Goal: Information Seeking & Learning: Learn about a topic

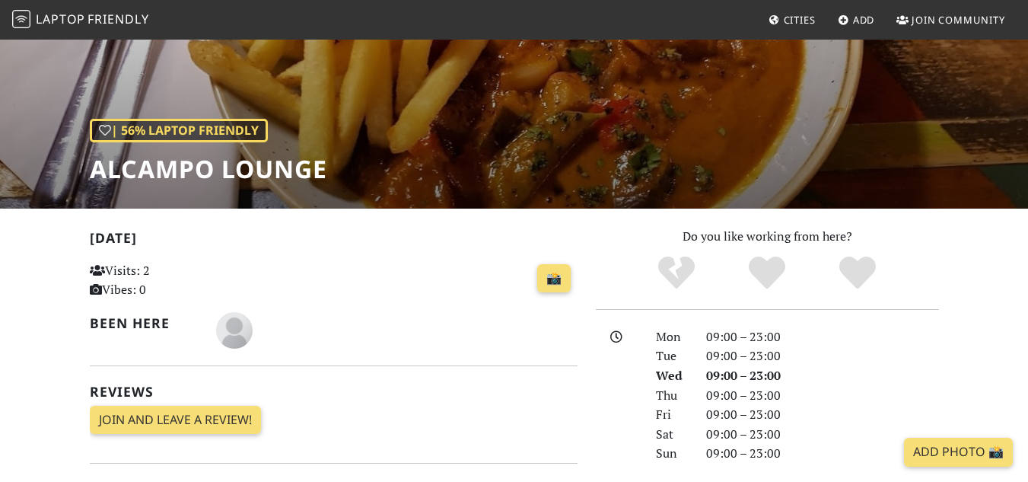
scroll to position [380, 0]
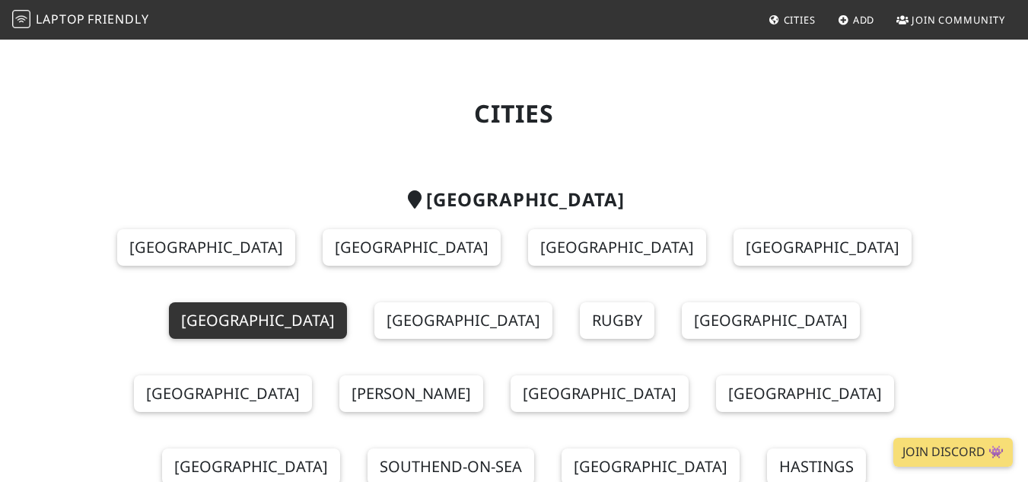
click at [347, 302] on link "Brighton" at bounding box center [258, 320] width 178 height 37
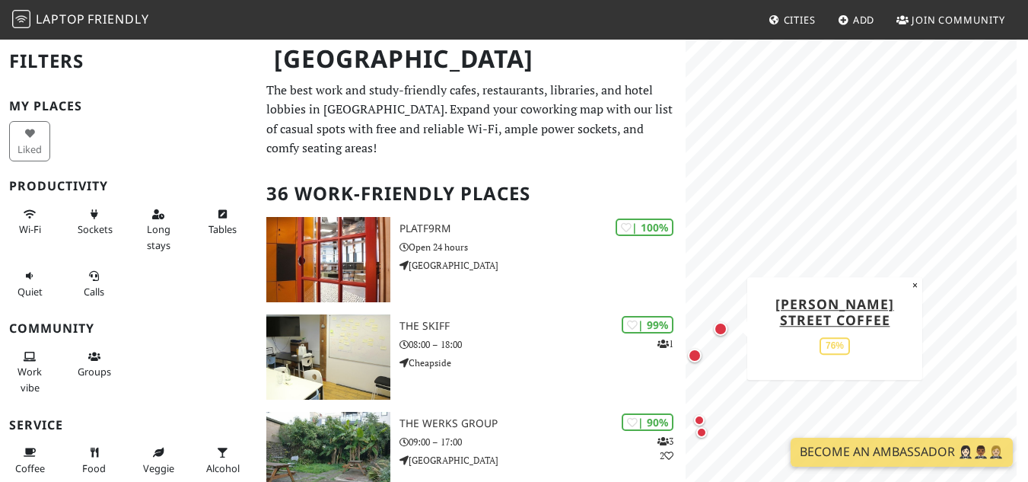
click at [724, 326] on div "Map marker" at bounding box center [721, 329] width 14 height 14
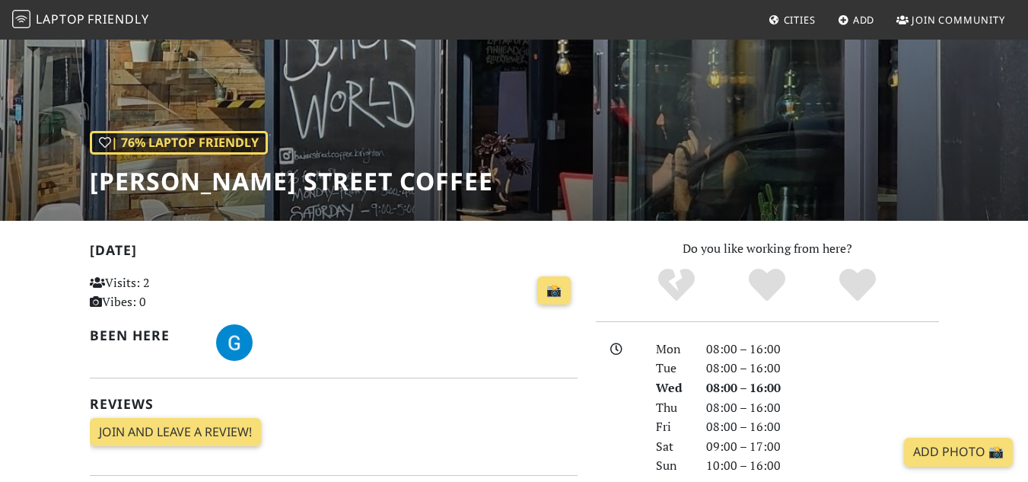
scroll to position [152, 0]
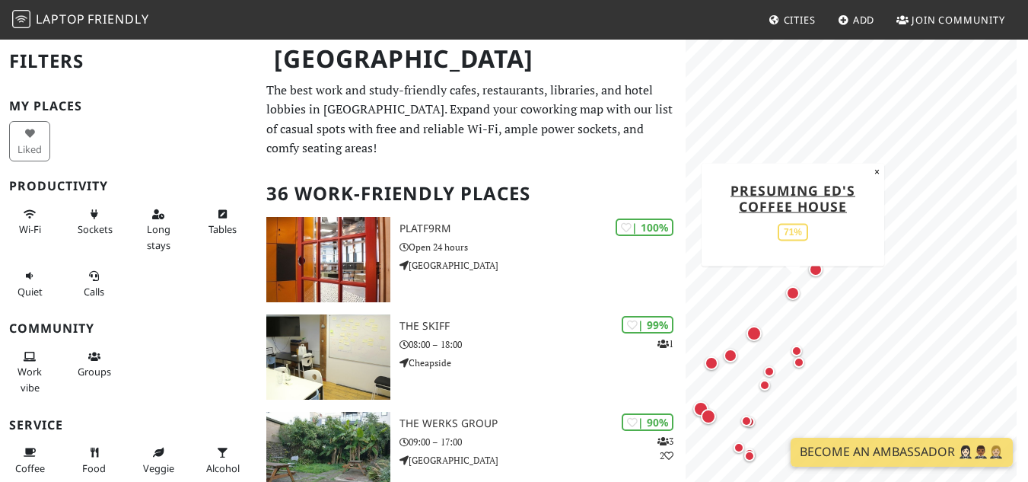
click at [795, 293] on div "Map marker" at bounding box center [793, 293] width 14 height 14
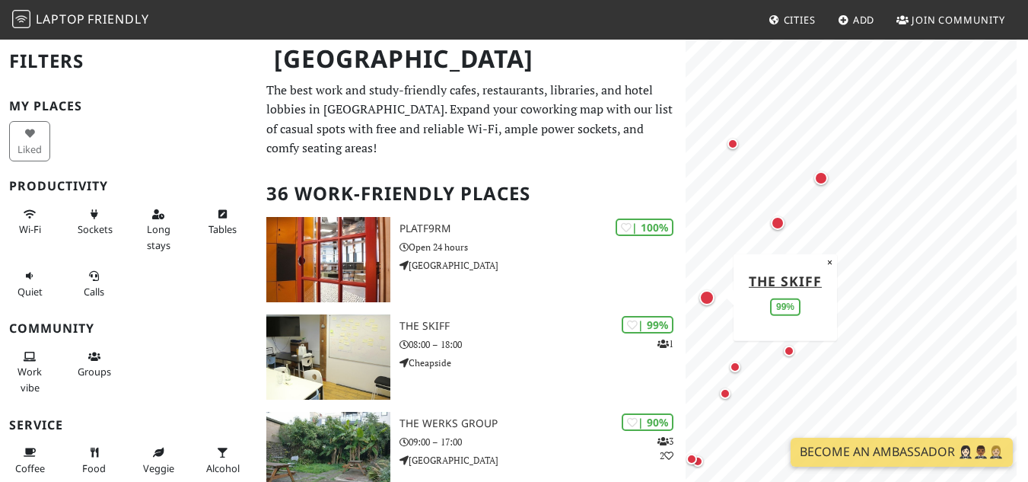
click at [709, 295] on div "Map marker" at bounding box center [706, 297] width 15 height 15
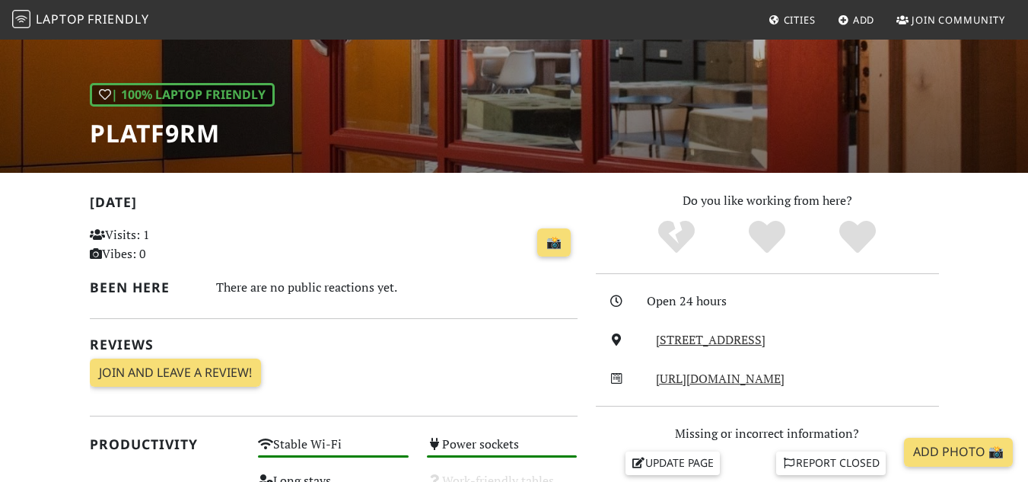
scroll to position [205, 0]
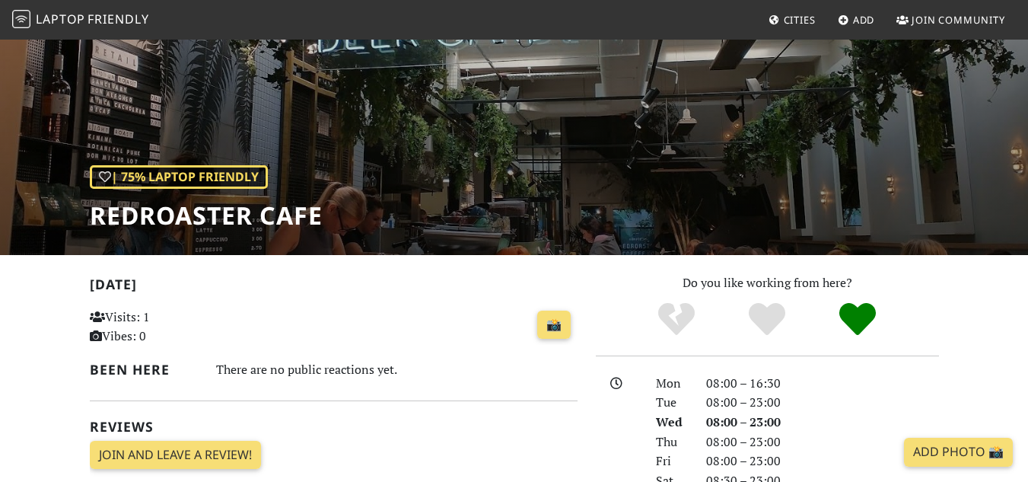
scroll to position [152, 0]
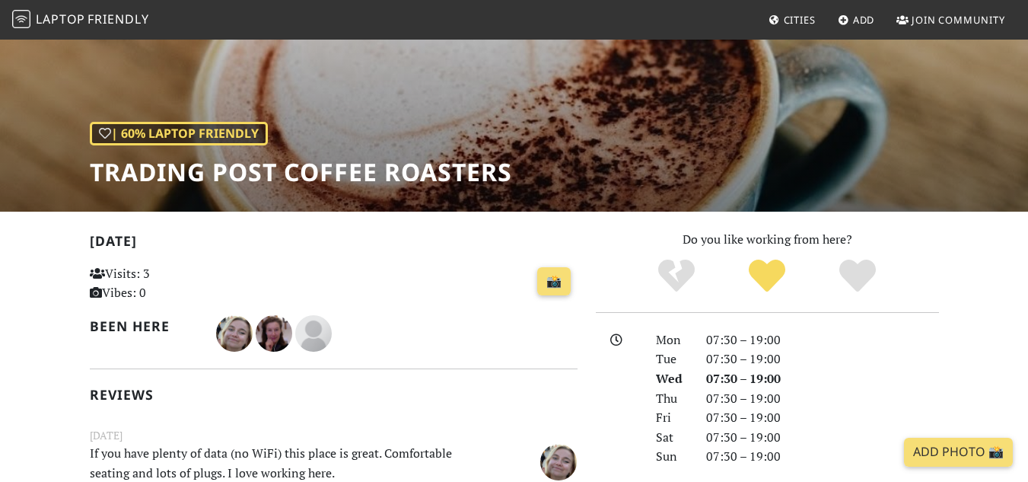
scroll to position [152, 0]
